Goal: Complete application form: Complete application form

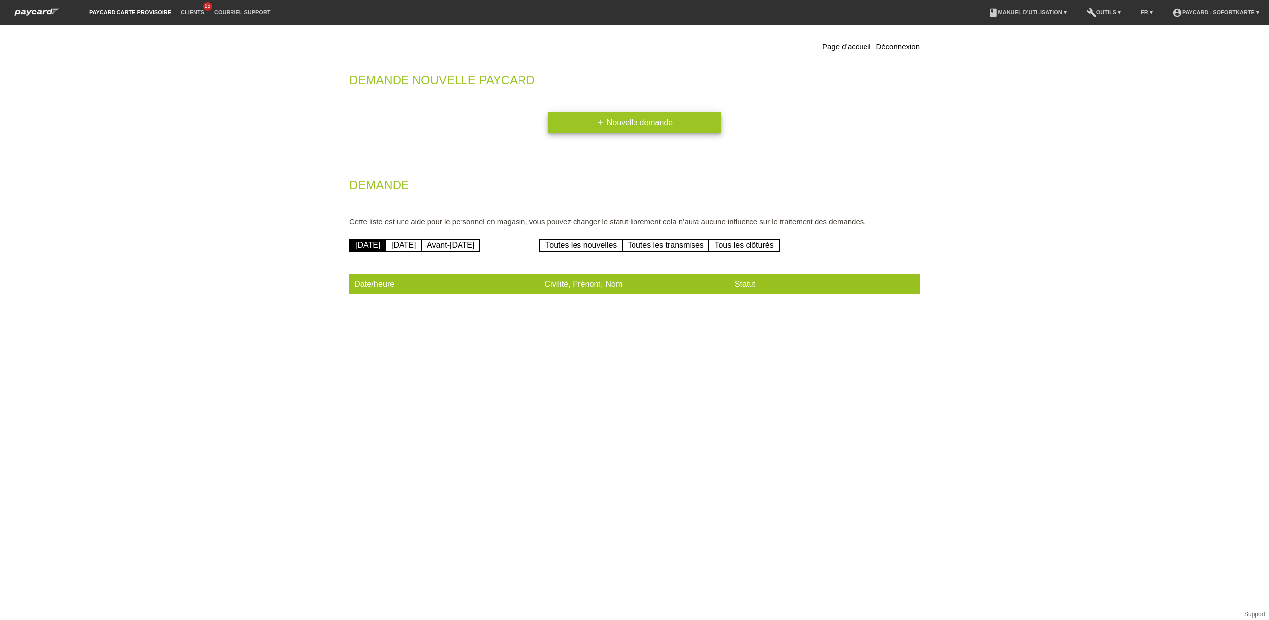
click at [637, 125] on link "add Nouvelle demande" at bounding box center [634, 122] width 173 height 21
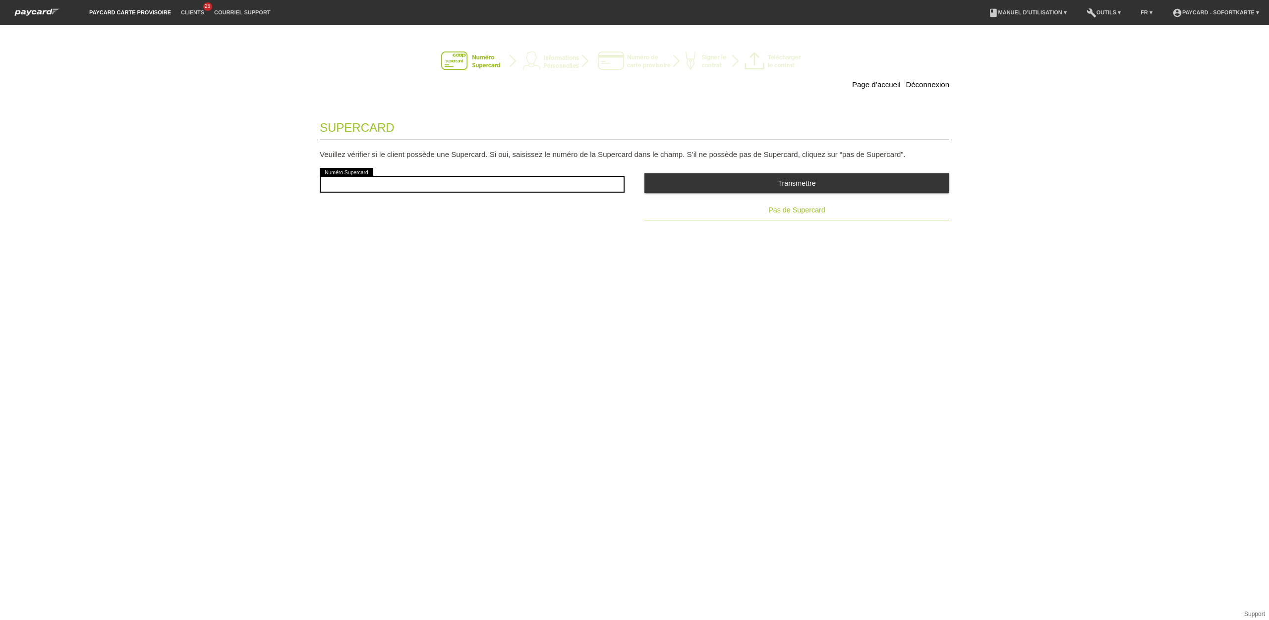
click at [814, 209] on span "Pas de Supercard" at bounding box center [796, 210] width 56 height 8
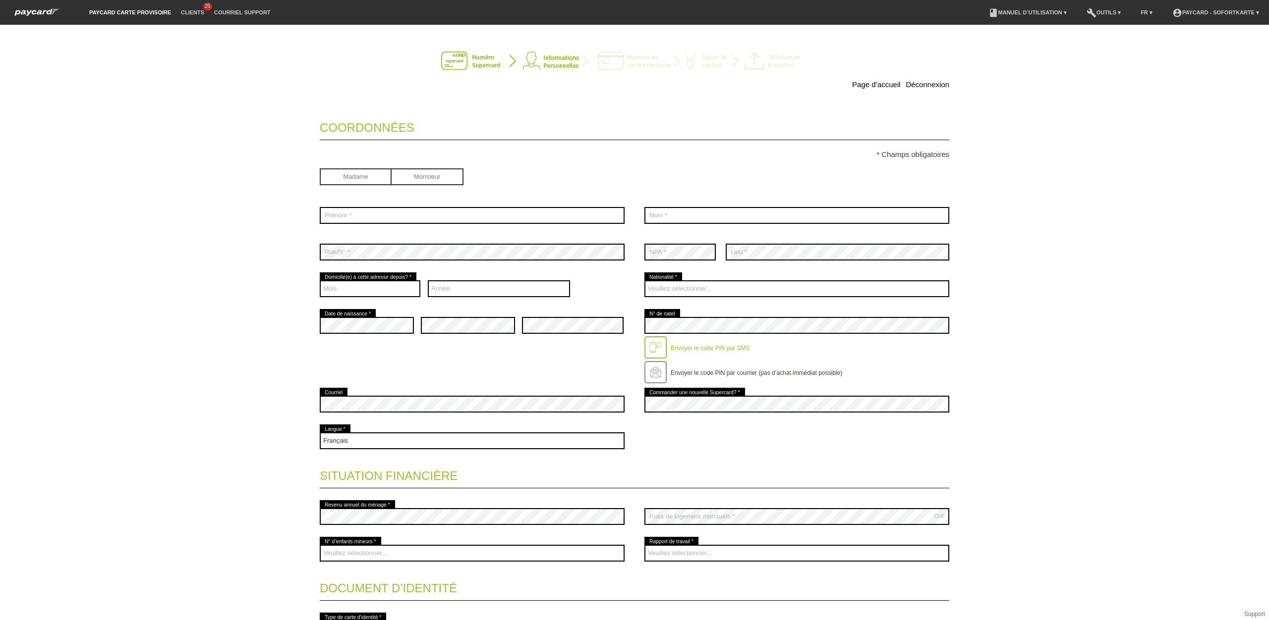
click at [436, 177] on input "radio" at bounding box center [427, 175] width 72 height 15
radio input "true"
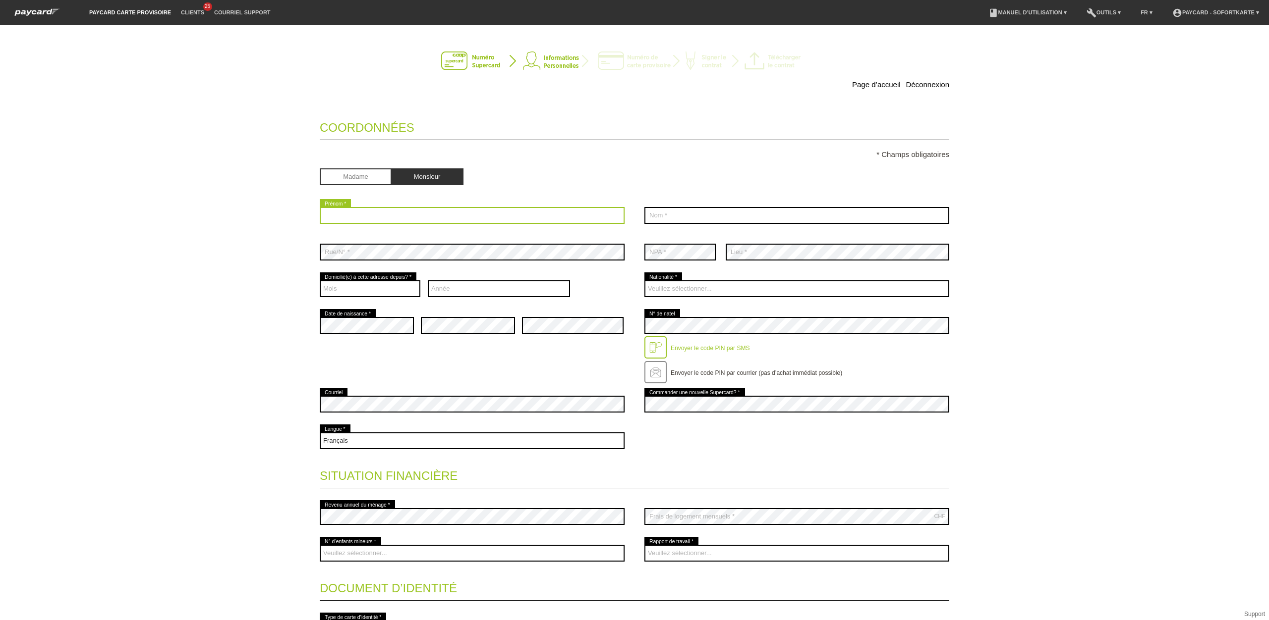
click at [394, 219] on input "text" at bounding box center [472, 215] width 305 height 17
type input "Hamza Khalil Omar"
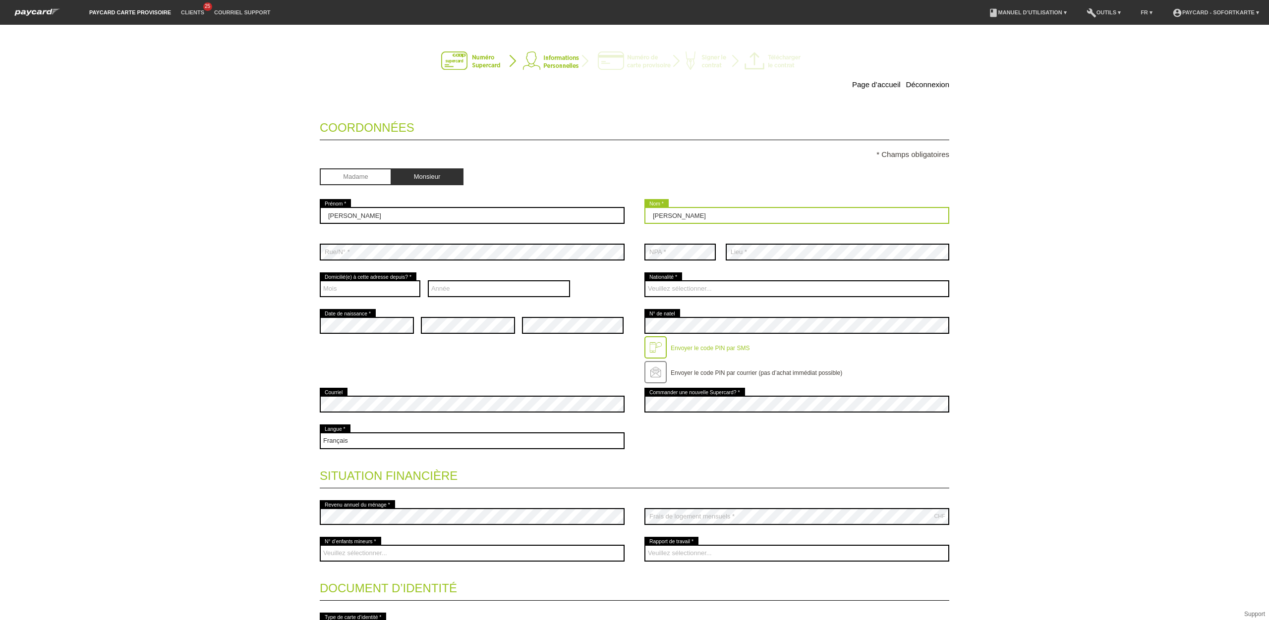
type input "Omar"
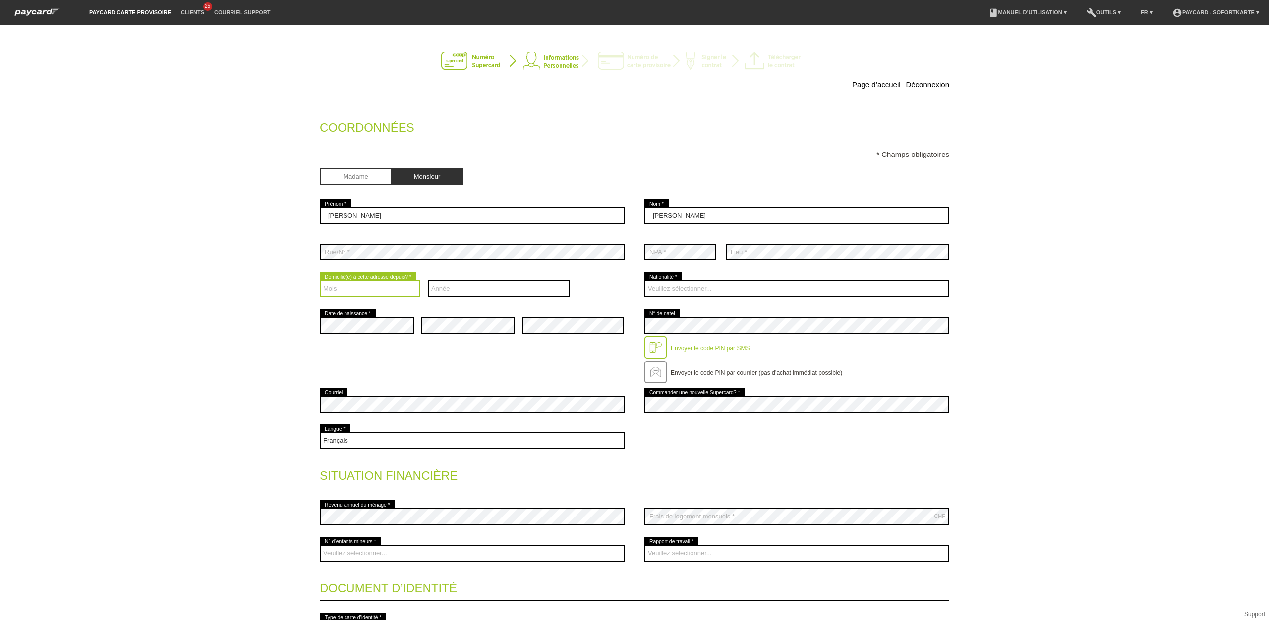
click at [341, 287] on select "Mois 01 02 03 04 05 06 07 08 09 10 11 12" at bounding box center [370, 288] width 101 height 17
select select "08"
click at [320, 282] on select "Mois 01 02 03 04 05 06 07 08 09 10 11 12" at bounding box center [370, 288] width 101 height 17
drag, startPoint x: 459, startPoint y: 291, endPoint x: 461, endPoint y: 286, distance: 5.3
click at [460, 291] on select "Année 2025 2024 2023 2022 2021 2020 2019 2018 2017 2016" at bounding box center [499, 288] width 143 height 17
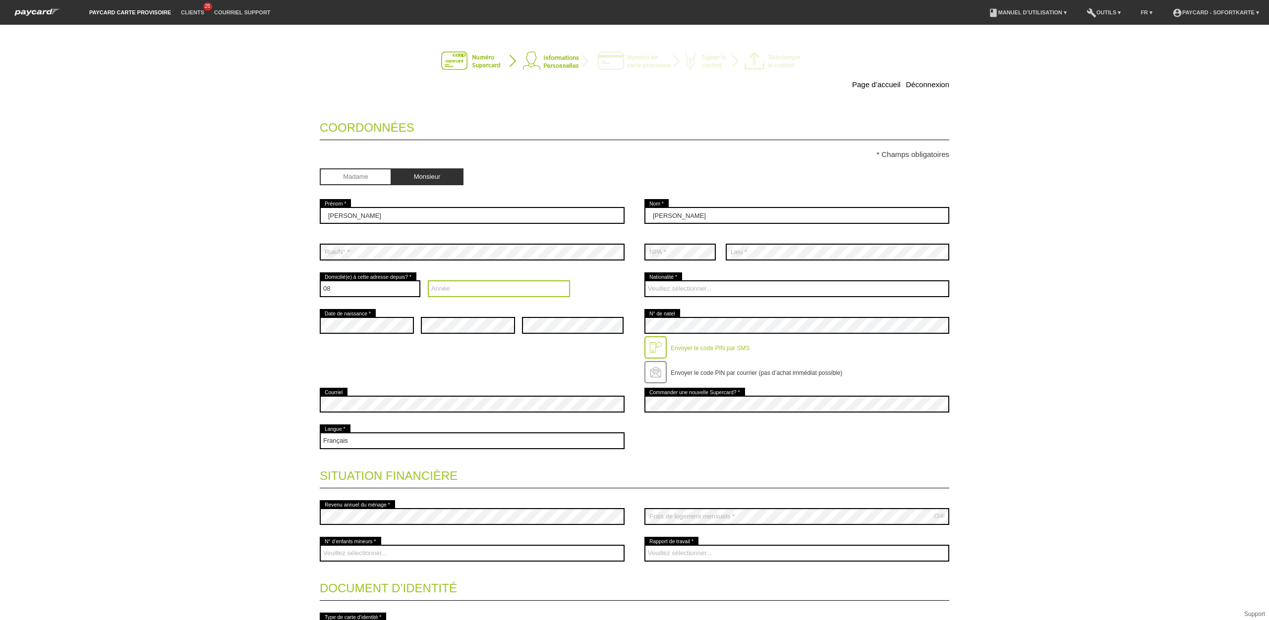
select select "2005"
click at [428, 282] on select "Année 2025 2024 2023 2022 2021 2020 2019 2018 2017 2016" at bounding box center [499, 288] width 143 height 17
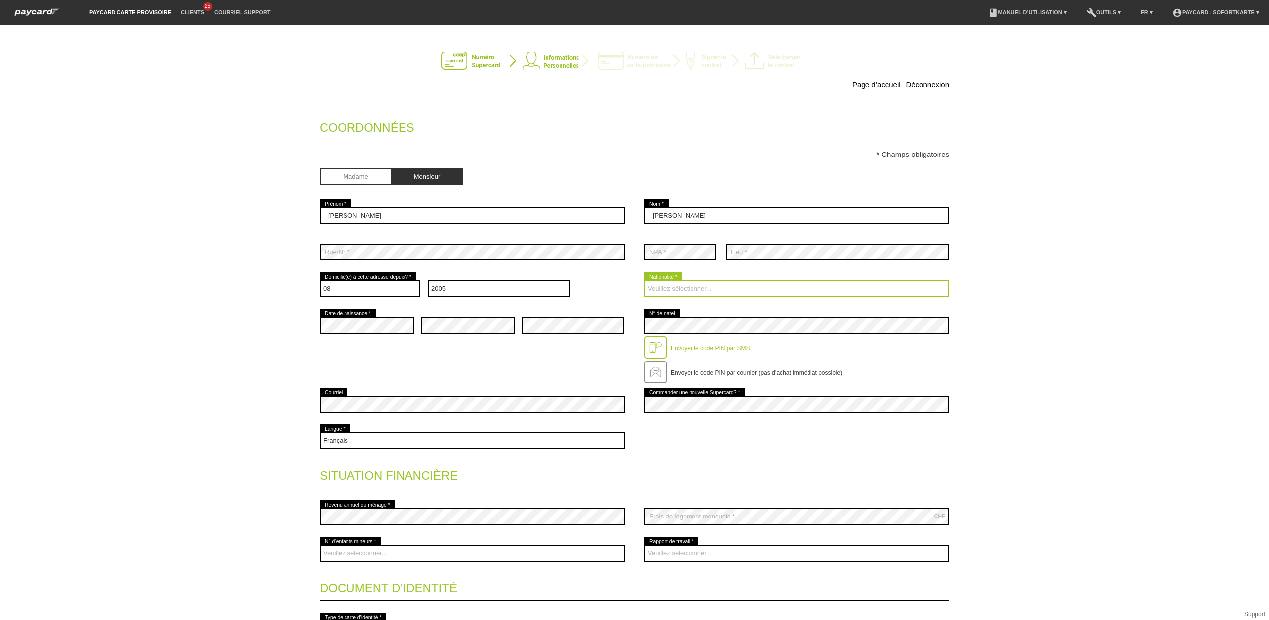
click at [676, 284] on select "Veuillez sélectionner... Suisse Allemagne Autriche Liechtenstein ------------ A…" at bounding box center [796, 288] width 305 height 17
select select "IQ"
click at [644, 282] on select "Veuillez sélectionner... Suisse Allemagne Autriche Liechtenstein ------------ A…" at bounding box center [796, 288] width 305 height 17
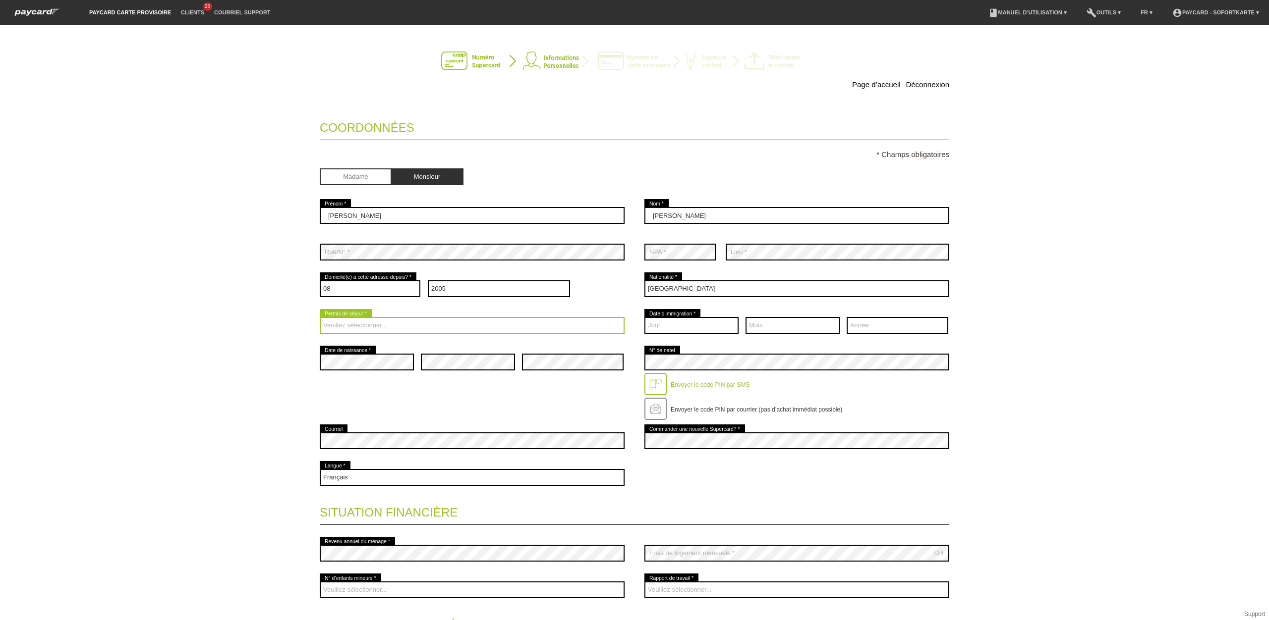
click at [376, 328] on select "Veuillez sélectionner... C B B - Statut de réfugié Autre" at bounding box center [472, 325] width 305 height 17
select select "B"
click at [320, 319] on select "Veuillez sélectionner... C B B - Statut de réfugié Autre" at bounding box center [472, 325] width 305 height 17
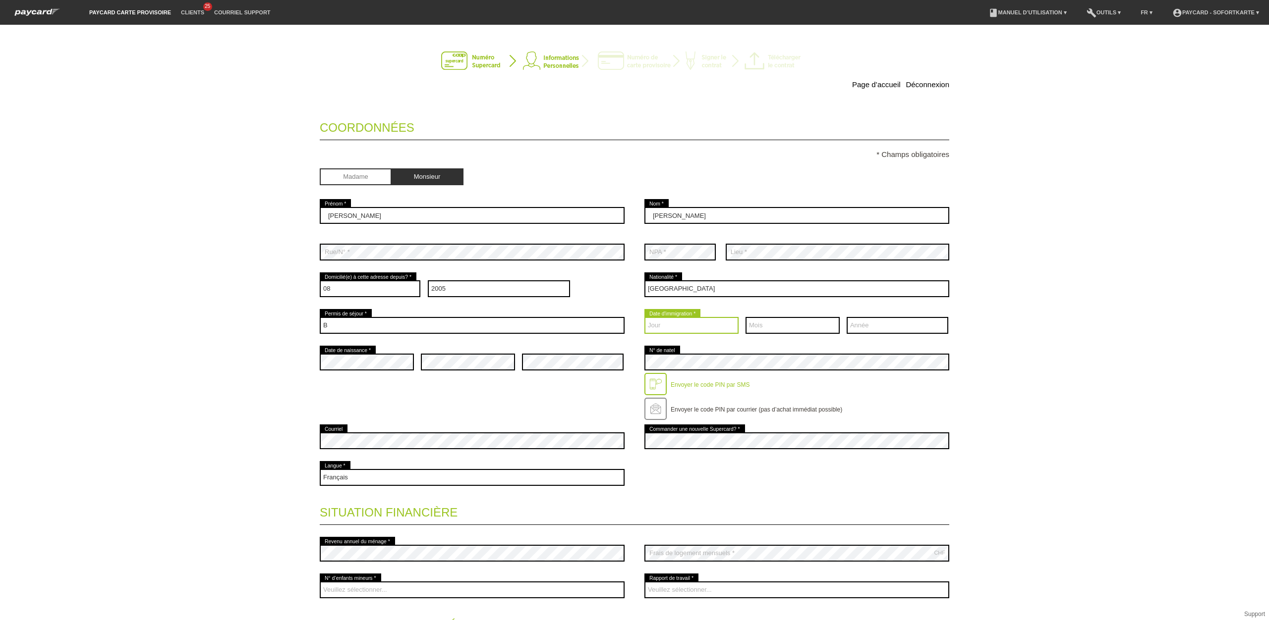
click at [667, 324] on select "Jour 01 02 03 04 05 06 07 08 09 10 11 12 13 14 15 16 17" at bounding box center [691, 325] width 94 height 17
select select "19"
click at [644, 319] on select "Jour 01 02 03 04 05 06 07 08 09 10 11 12 13 14 15 16 17" at bounding box center [691, 325] width 94 height 17
click at [786, 323] on select "Mois 01 02 03 04 05 06 07 08 09 10 11 12" at bounding box center [792, 325] width 94 height 17
select select "05"
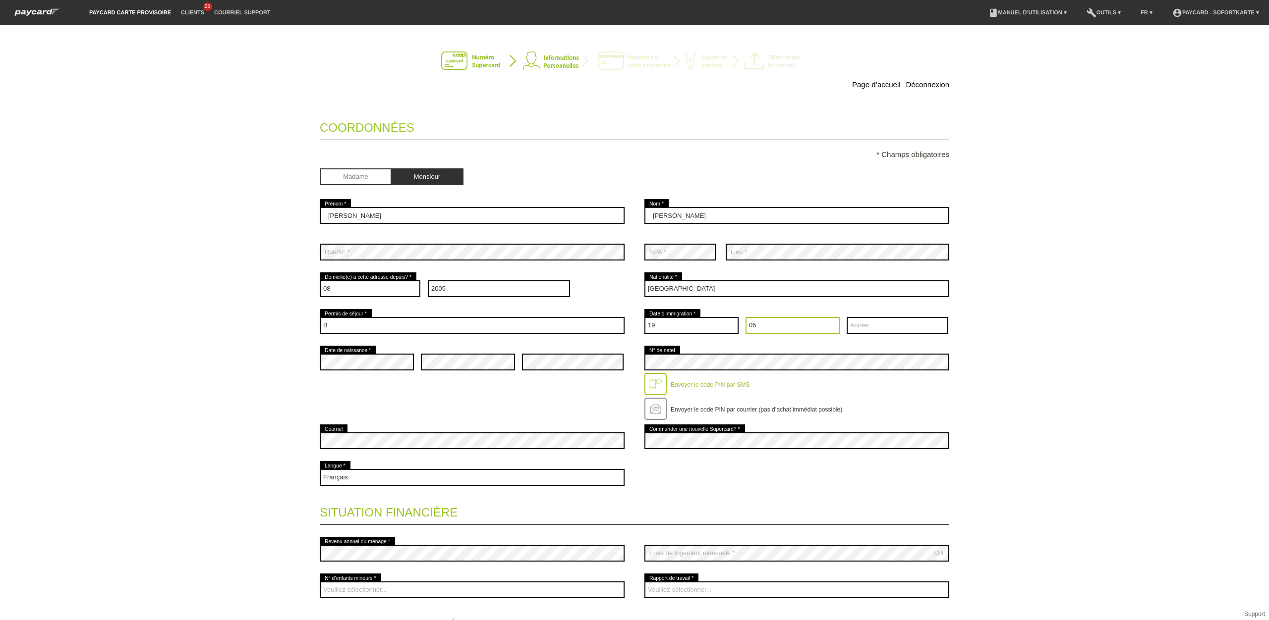
click at [745, 319] on select "Mois 01 02 03 04 05 06 07 08 09 10 11 12" at bounding box center [792, 325] width 94 height 17
click at [875, 330] on select "Année 2025 2024 2023 2022 2021 2020 2019 2018 2017 2016" at bounding box center [897, 325] width 102 height 17
select select "2001"
click at [846, 319] on select "Année 2025 2024 2023 2022 2021 2020 2019 2018 2017 2016" at bounding box center [897, 325] width 102 height 17
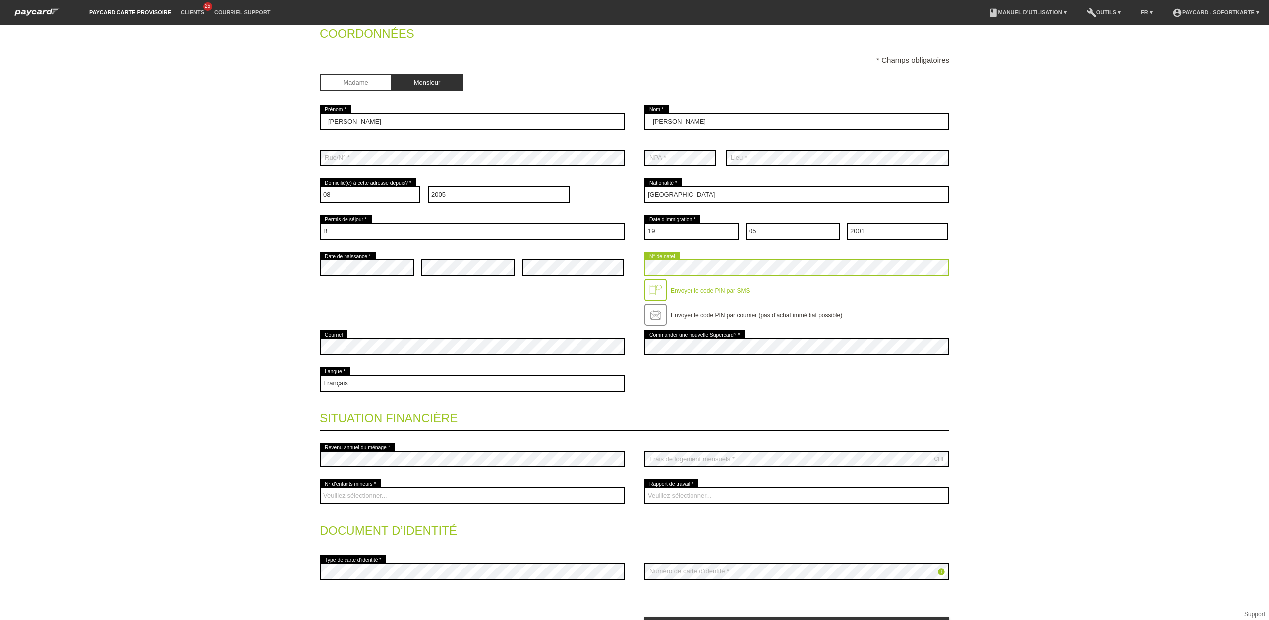
scroll to position [95, 0]
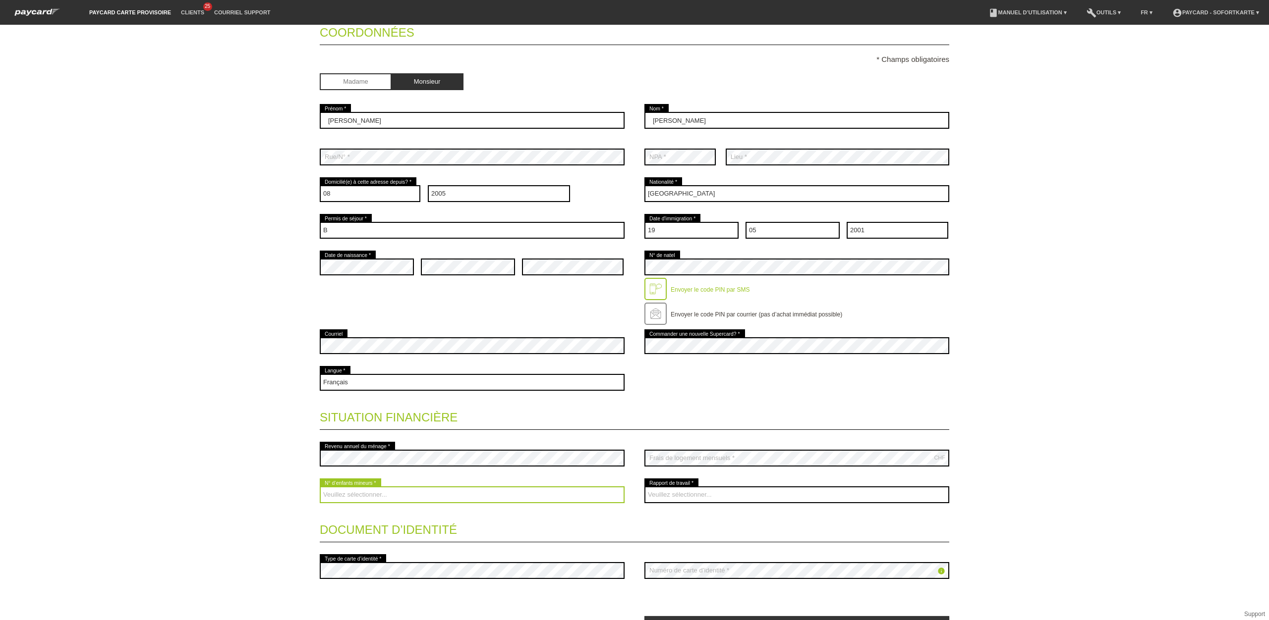
click at [368, 498] on select "Veuillez sélectionner... 0 1 2 3 4 5 6 7 8 9" at bounding box center [472, 495] width 305 height 17
select select "0"
click at [320, 488] on select "Veuillez sélectionner... 0 1 2 3 4 5 6 7 8 9" at bounding box center [472, 495] width 305 height 17
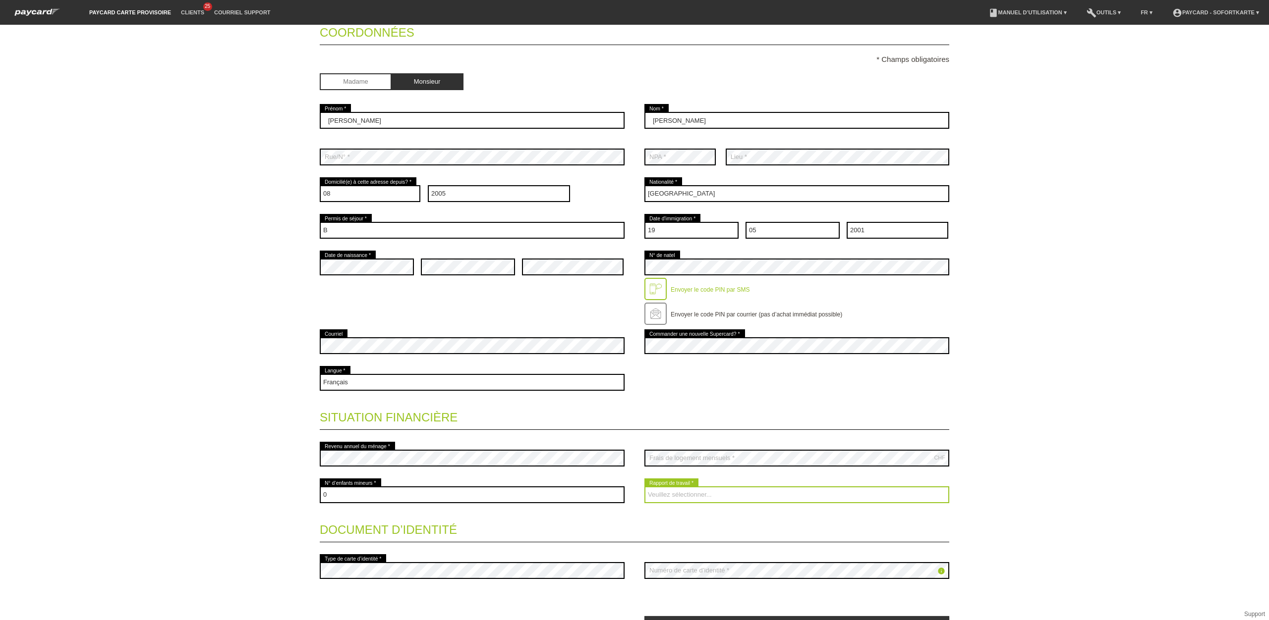
click at [737, 502] on select "Veuillez sélectionner... A durée indéterminée A durée déterminée Apprenti/étudi…" at bounding box center [796, 495] width 305 height 17
select select "UNLIMITED"
click at [644, 488] on select "Veuillez sélectionner... A durée indéterminée A durée déterminée Apprenti/étudi…" at bounding box center [796, 495] width 305 height 17
click at [1099, 395] on div "Page d’accueil Déconnexion Coordonnées * Champs obligatoires Madame Monsieur er…" at bounding box center [634, 323] width 1269 height 596
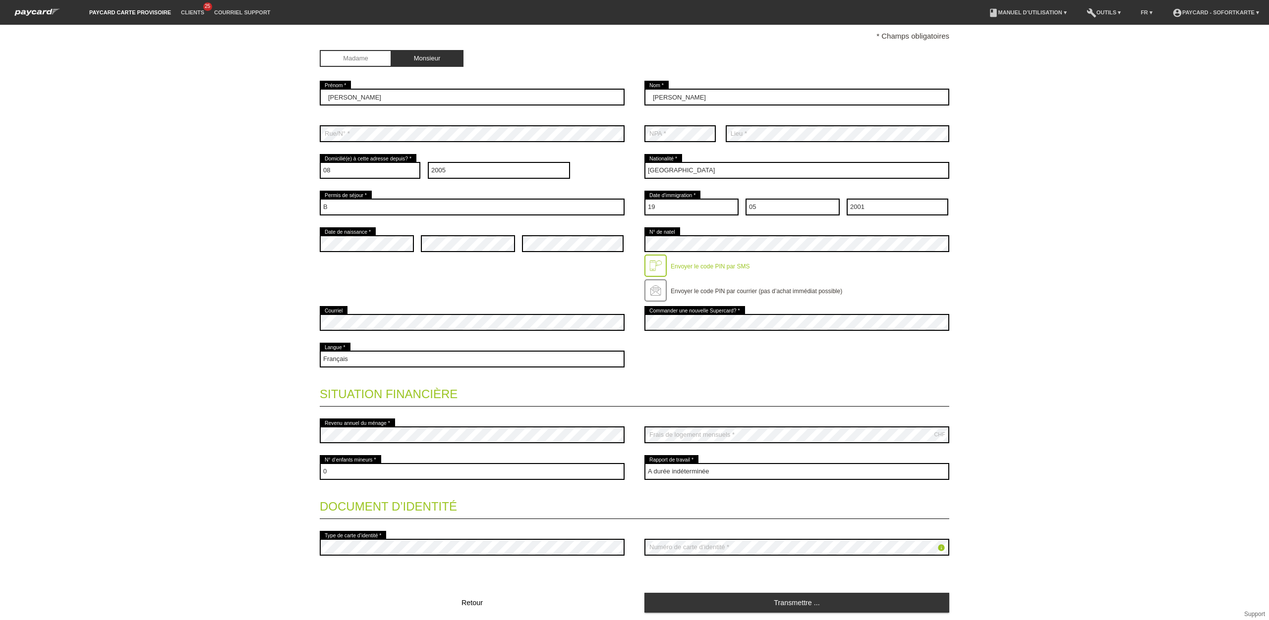
scroll to position [154, 0]
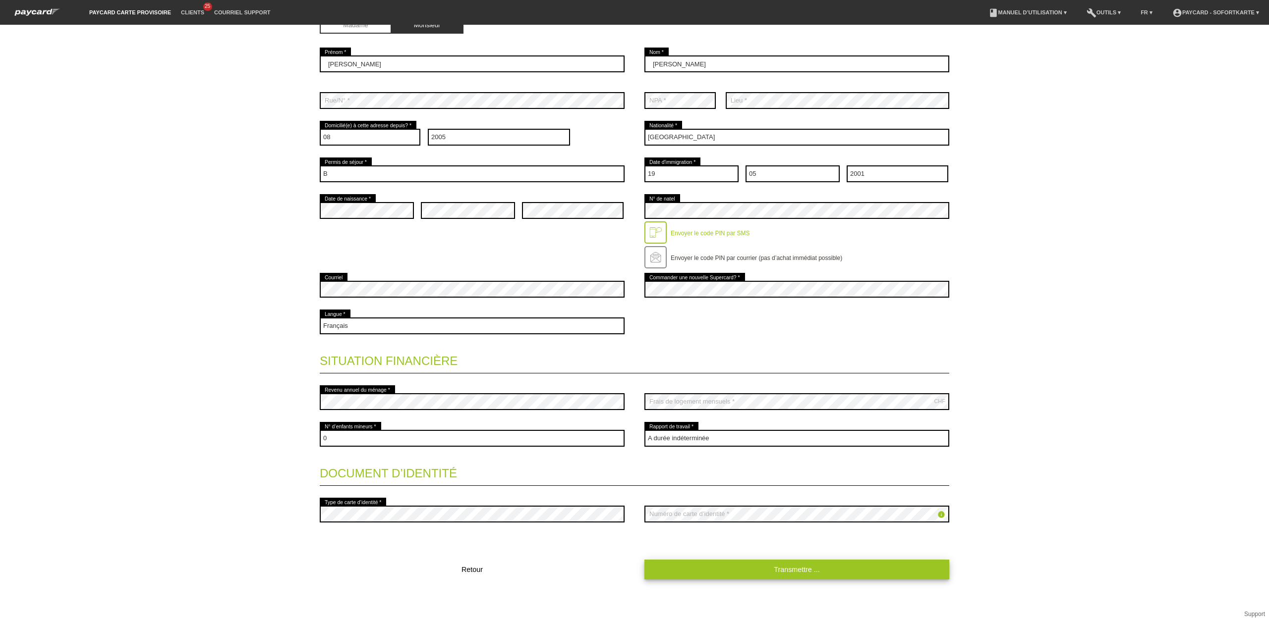
click at [767, 574] on link "Transmettre ..." at bounding box center [796, 569] width 305 height 19
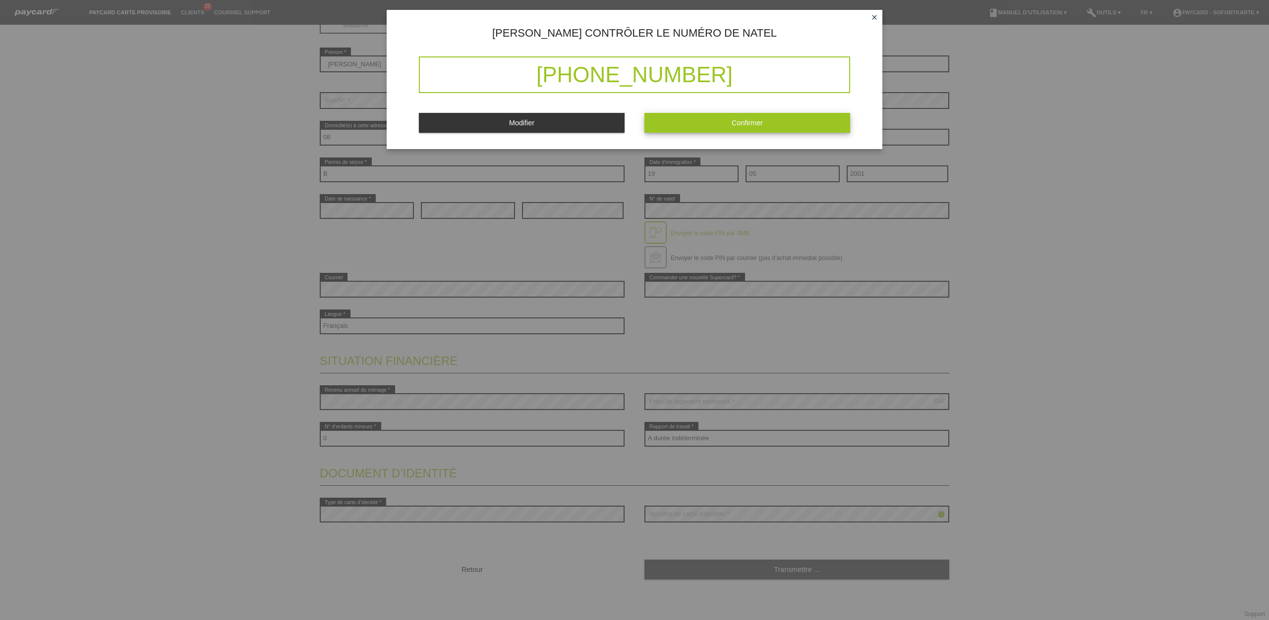
click at [710, 126] on button "Confirmer" at bounding box center [747, 122] width 206 height 19
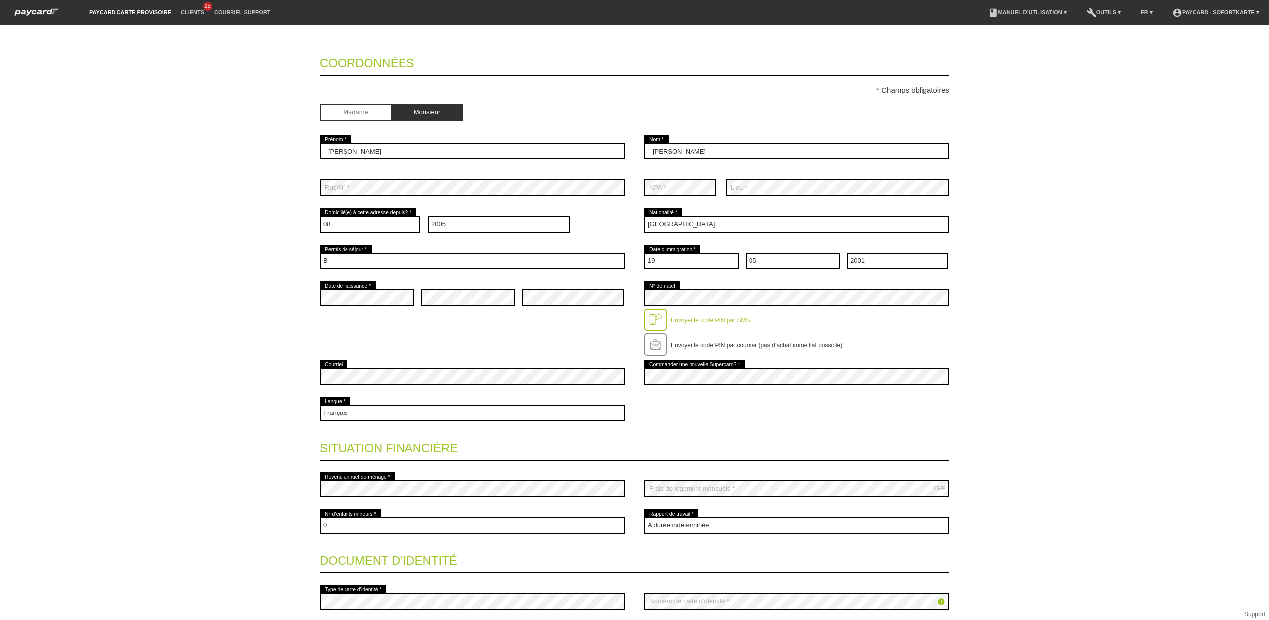
scroll to position [0, 0]
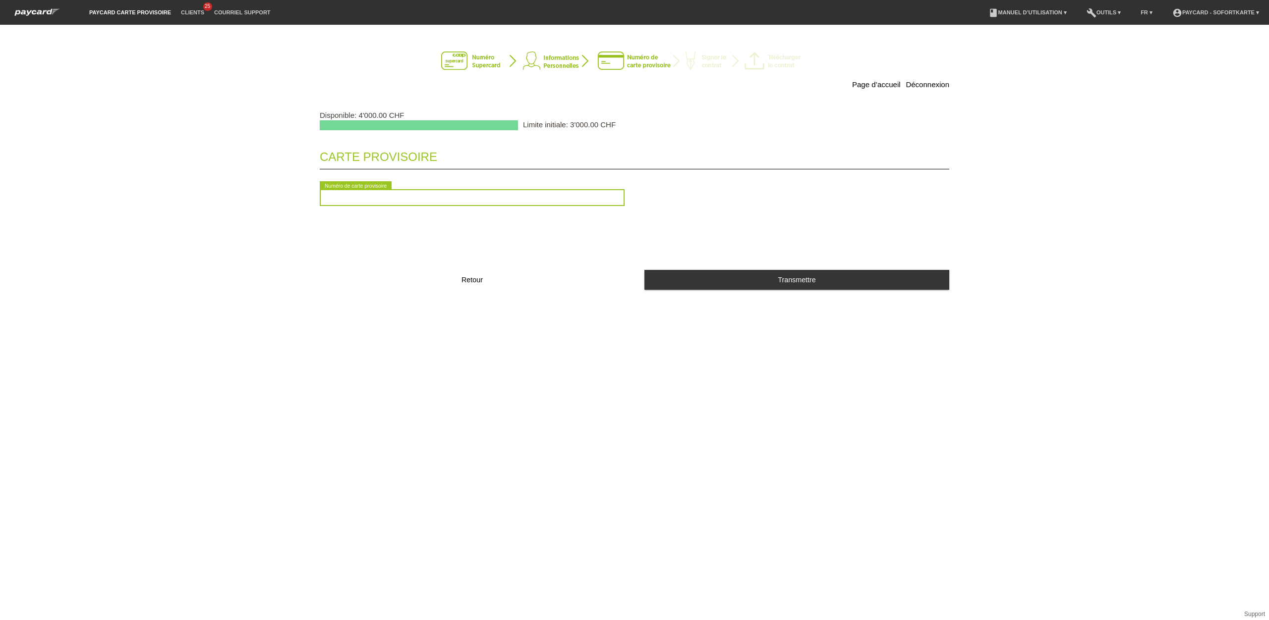
click at [456, 205] on input "text" at bounding box center [472, 197] width 305 height 17
type input "2090633410626"
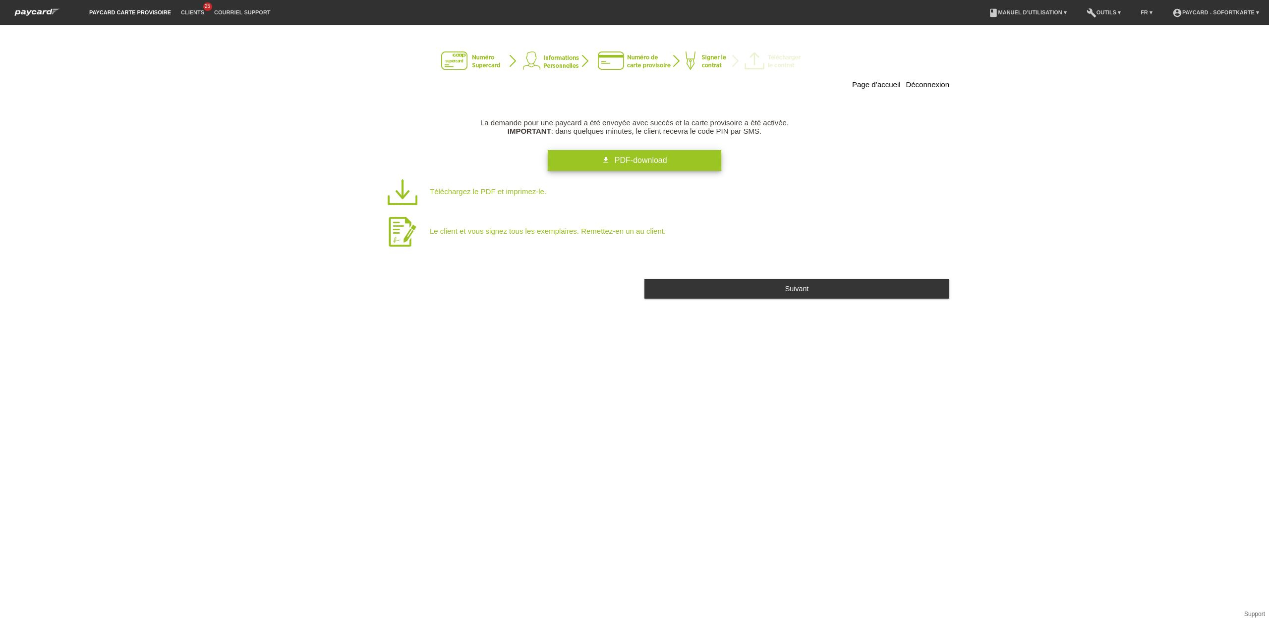
click at [658, 164] on span "PDF-download" at bounding box center [640, 160] width 53 height 8
click at [745, 378] on div "Page d’accueil Déconnexion La demande pour une paycard a été envoyée avec succè…" at bounding box center [634, 323] width 1269 height 596
click at [772, 288] on button "Suivant" at bounding box center [796, 288] width 305 height 19
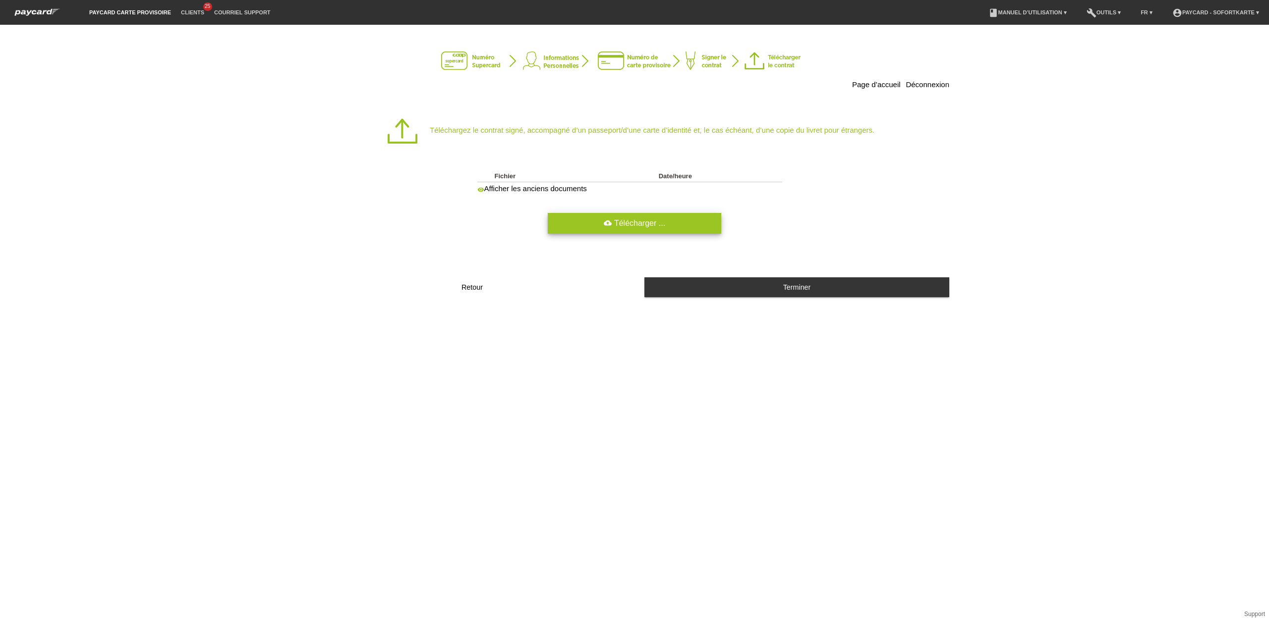
click at [580, 229] on link "cloud_upload Télécharger ..." at bounding box center [634, 223] width 173 height 21
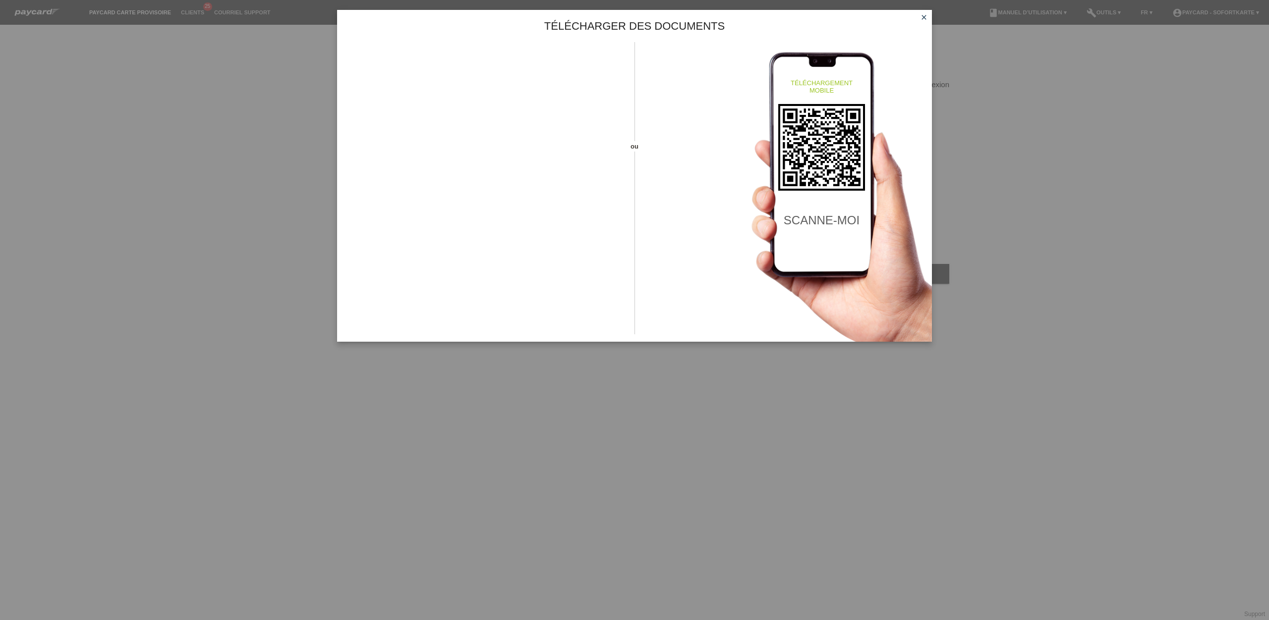
click at [920, 20] on icon "close" at bounding box center [924, 17] width 8 height 8
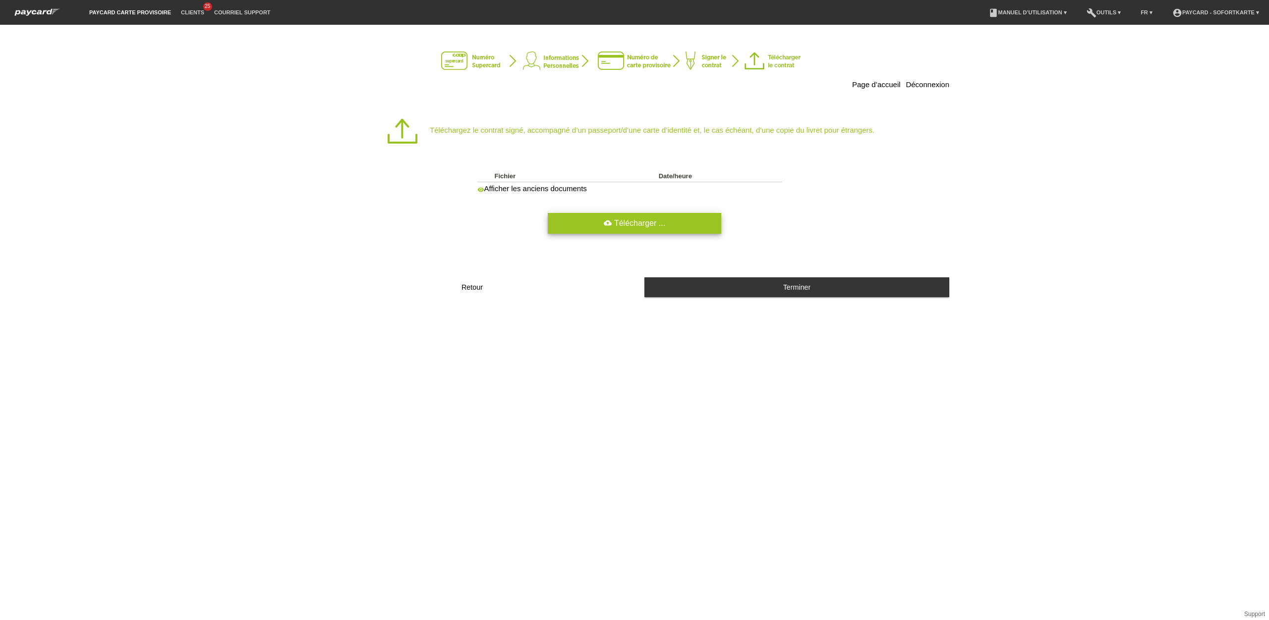
click at [638, 226] on link "cloud_upload Télécharger ..." at bounding box center [634, 223] width 173 height 21
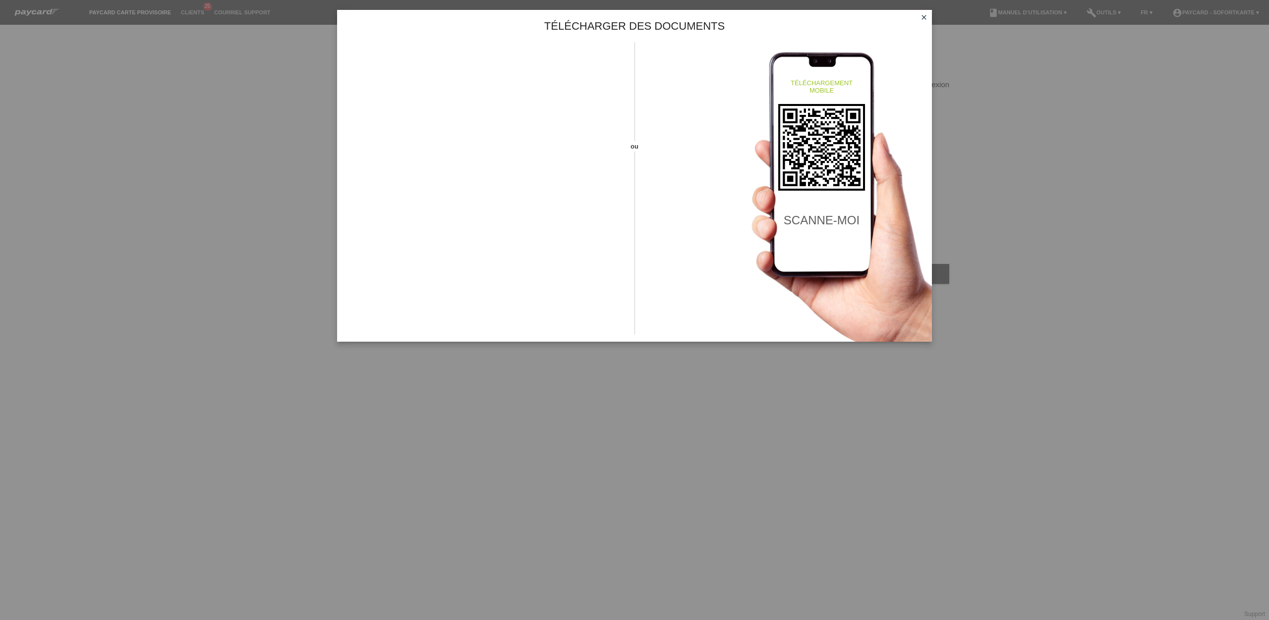
click at [927, 15] on icon "close" at bounding box center [924, 17] width 8 height 8
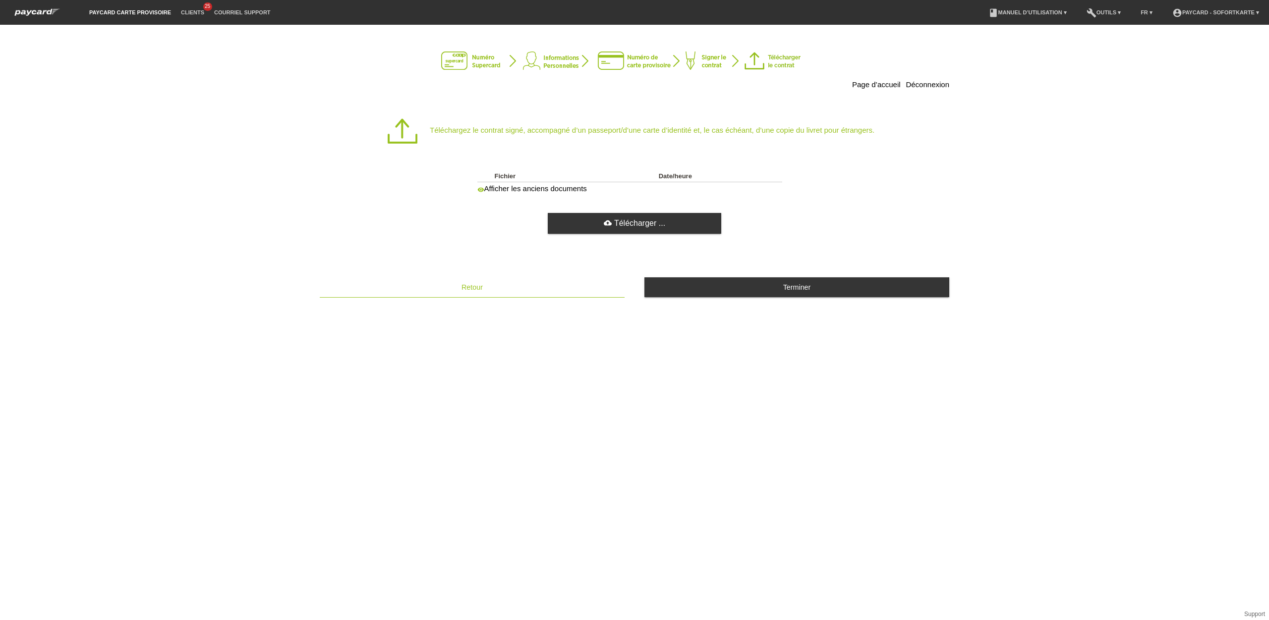
click at [463, 287] on span "Retour" at bounding box center [471, 287] width 21 height 8
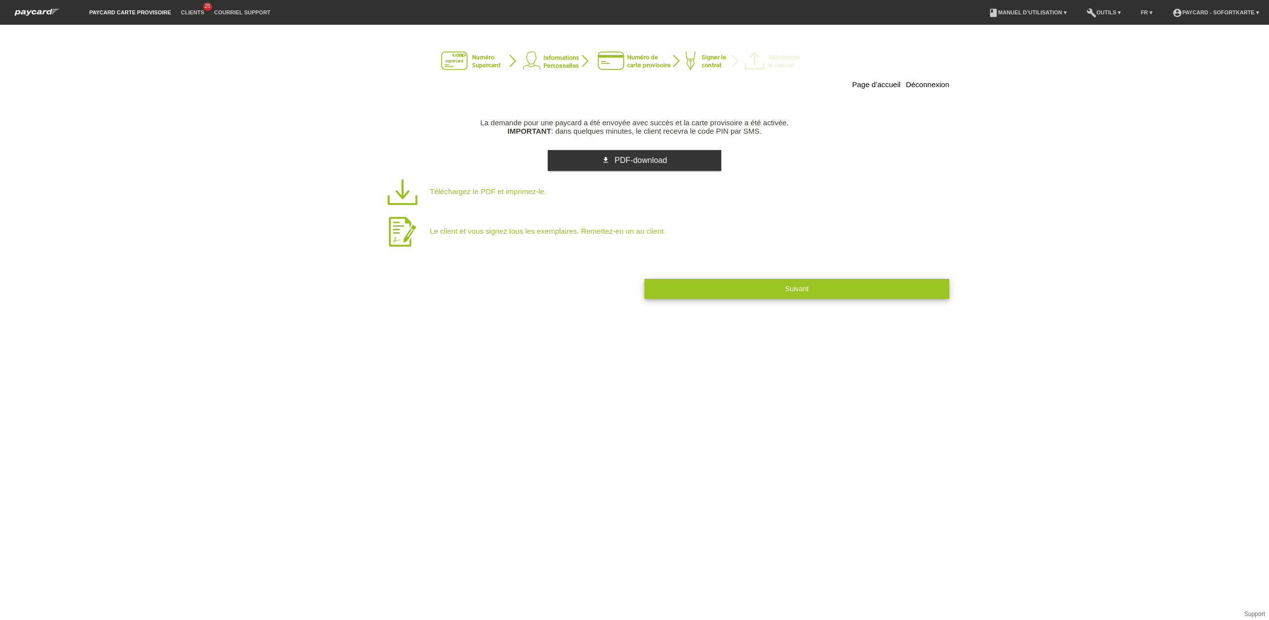
click at [744, 293] on button "Suivant" at bounding box center [796, 288] width 305 height 19
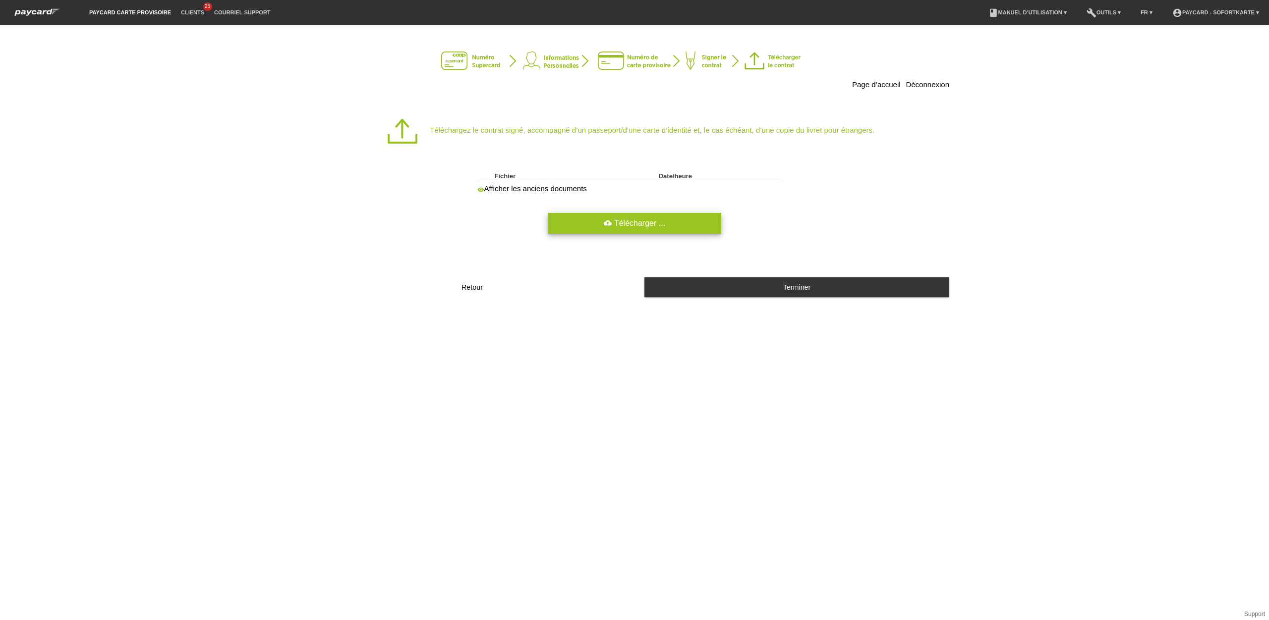
click at [618, 227] on link "cloud_upload Télécharger ..." at bounding box center [634, 223] width 173 height 21
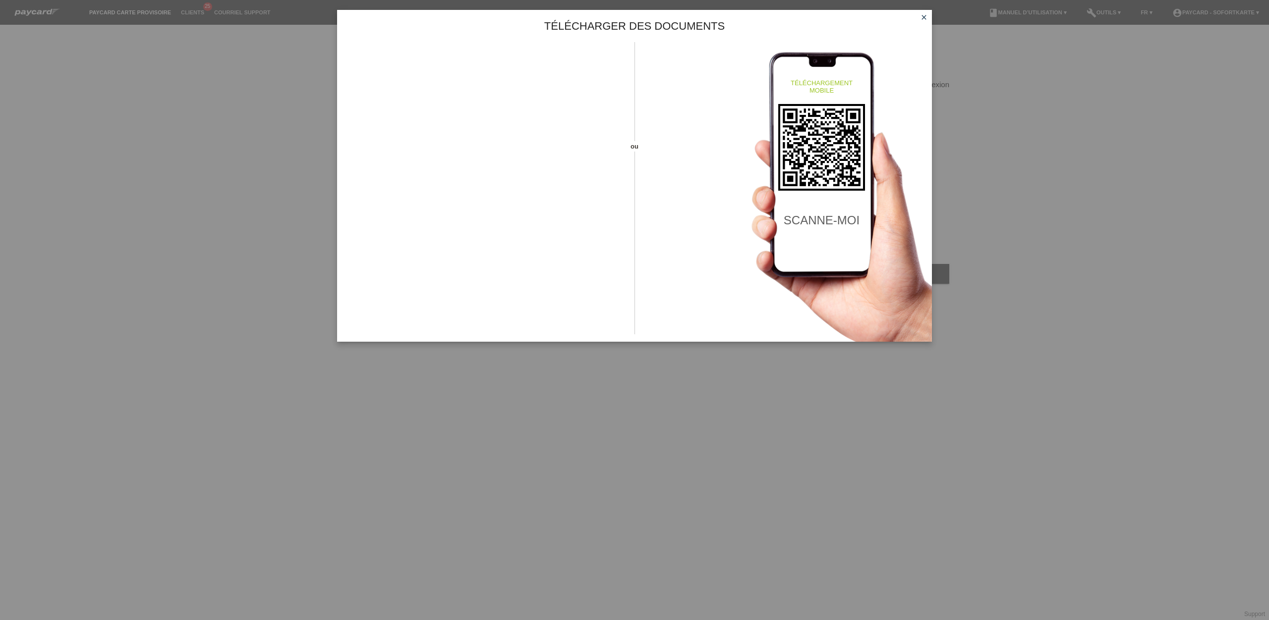
click at [923, 20] on icon "close" at bounding box center [924, 17] width 8 height 8
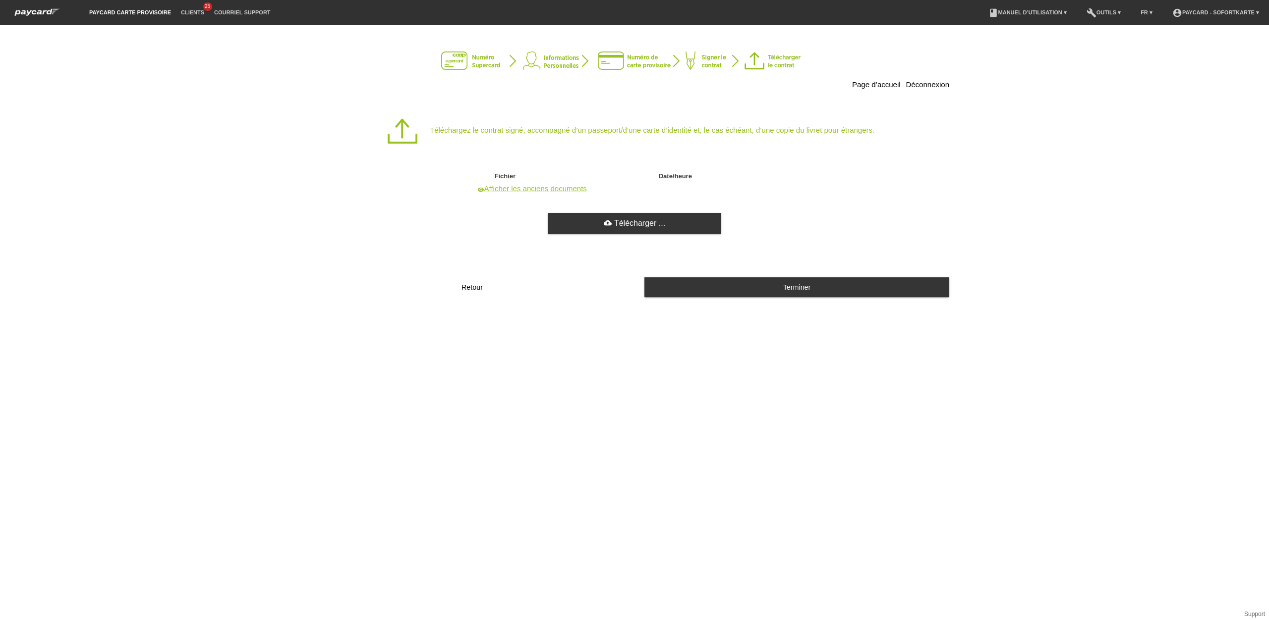
click at [547, 193] on link "visibility Afficher les anciens documents" at bounding box center [532, 188] width 110 height 8
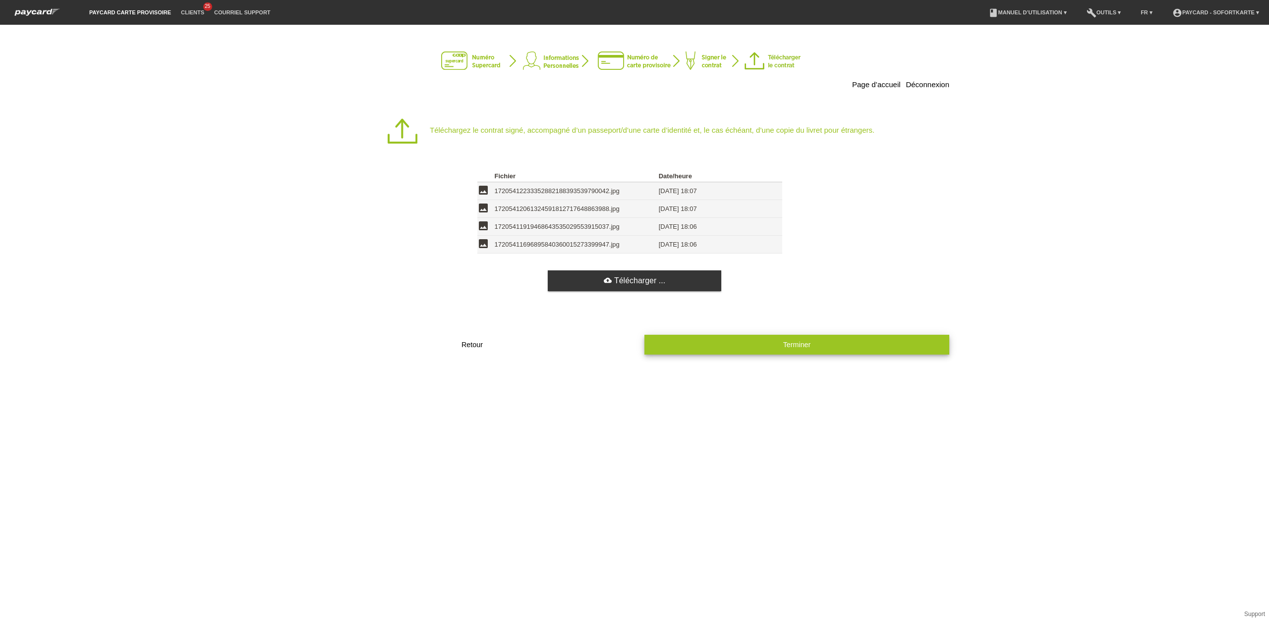
click at [740, 354] on button "Terminer" at bounding box center [796, 344] width 305 height 19
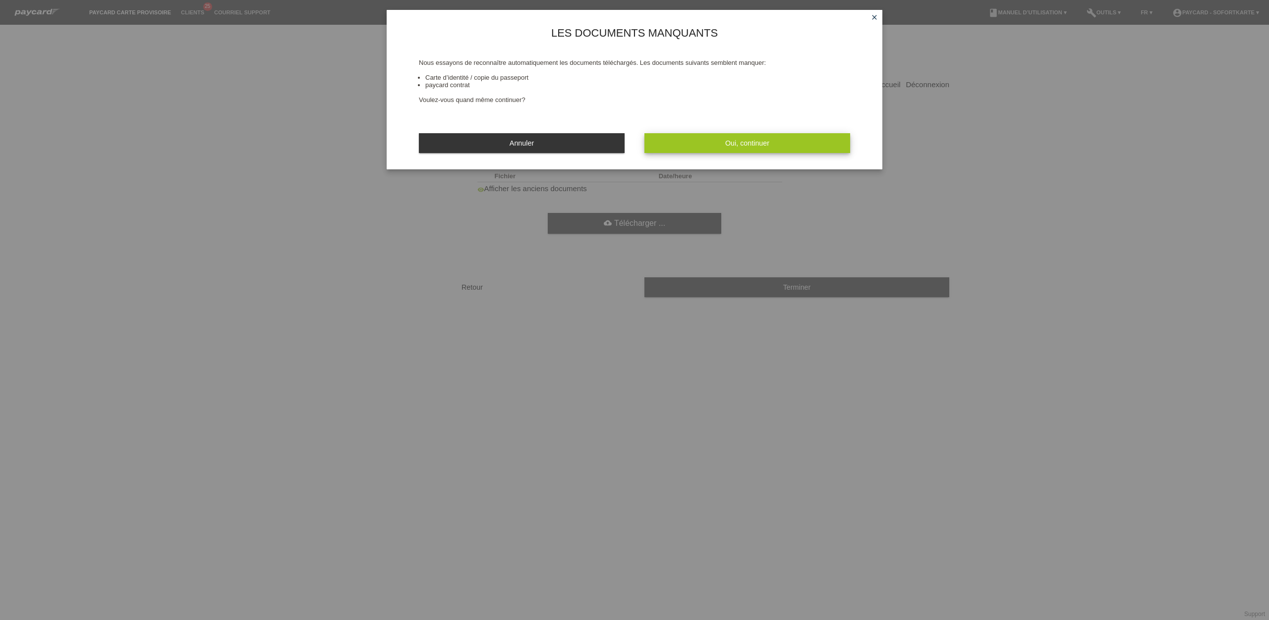
click at [702, 145] on button "Oui, continuer" at bounding box center [747, 142] width 206 height 19
